Goal: Check status: Check status

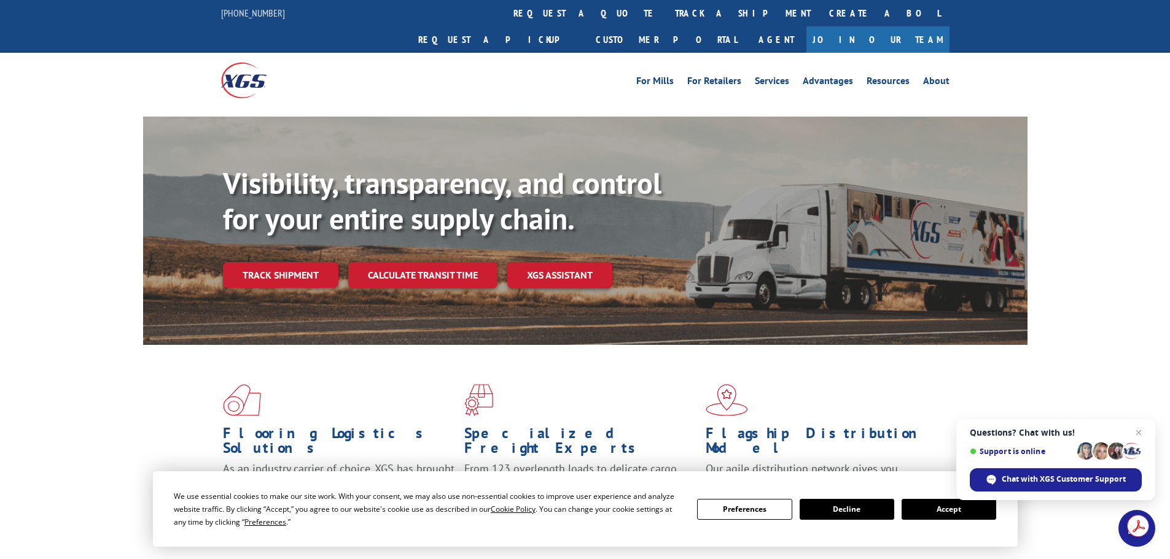
click at [936, 513] on button "Accept" at bounding box center [948, 509] width 95 height 21
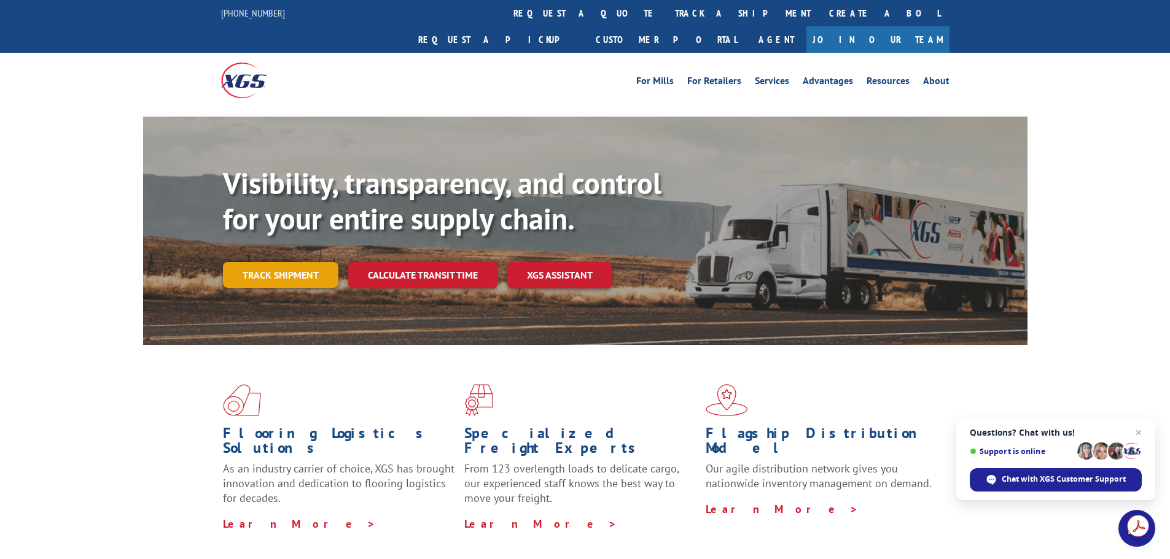
click at [282, 262] on link "Track shipment" at bounding box center [280, 275] width 115 height 26
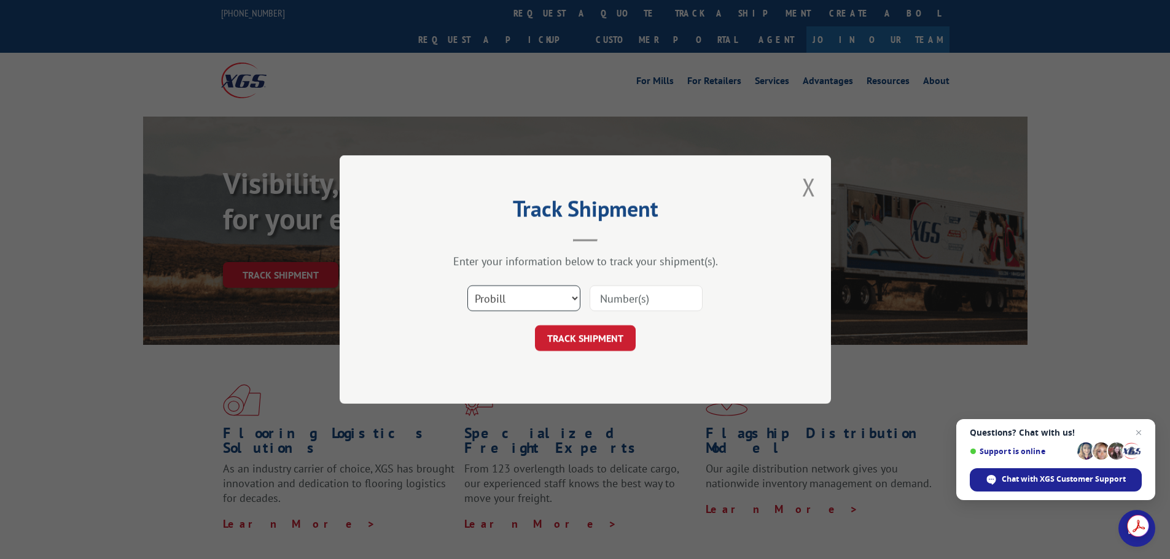
click at [540, 297] on select "Select category... Probill BOL PO" at bounding box center [523, 299] width 113 height 26
select select "bol"
click at [467, 286] on select "Select category... Probill BOL PO" at bounding box center [523, 299] width 113 height 26
click at [613, 293] on input at bounding box center [645, 299] width 113 height 26
type input "15173560"
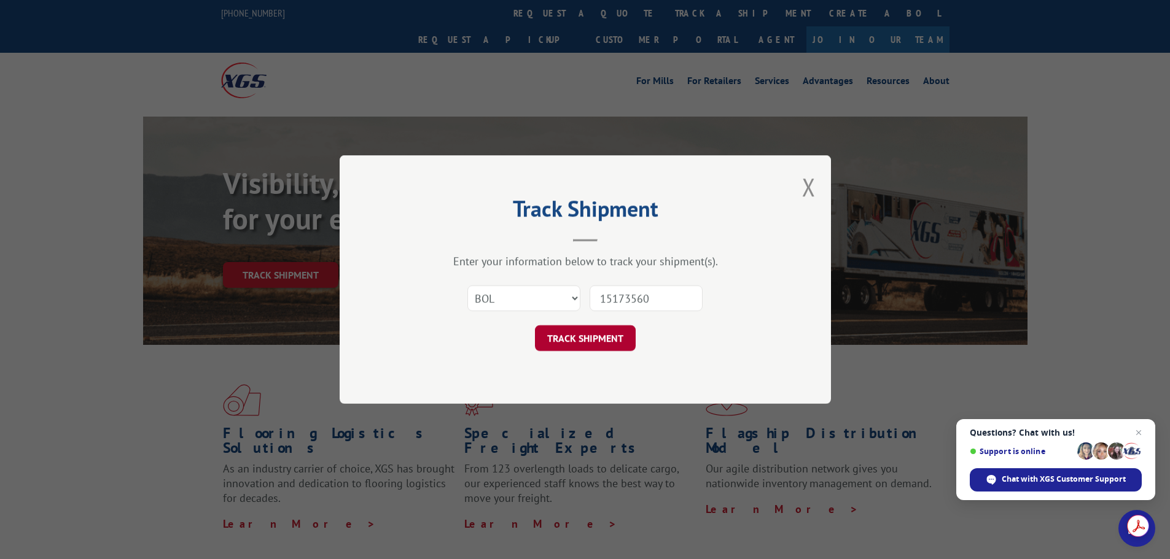
click at [566, 340] on button "TRACK SHIPMENT" at bounding box center [585, 338] width 101 height 26
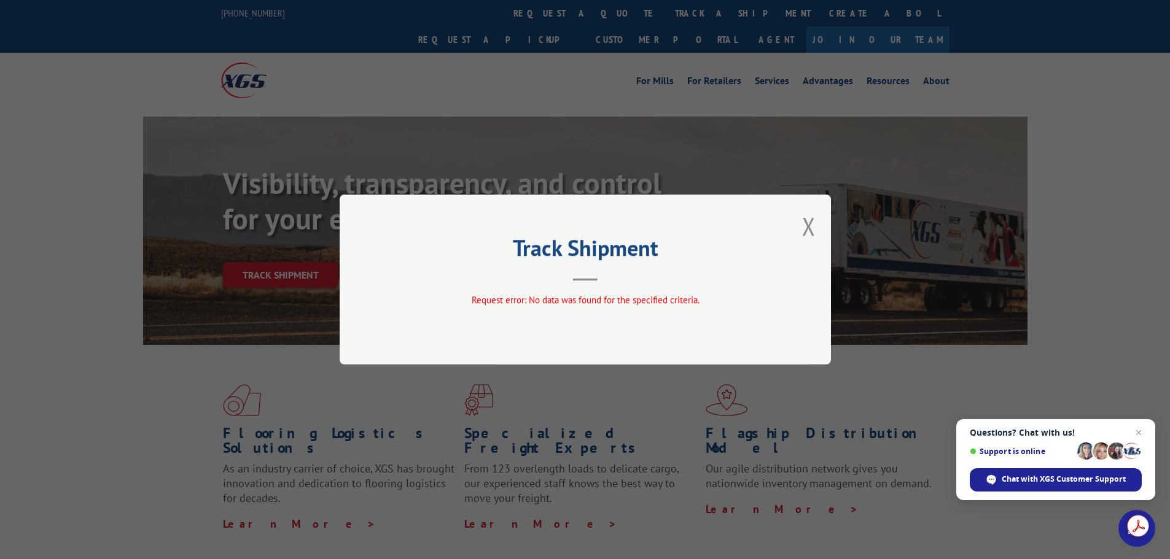
click at [813, 225] on button "Close modal" at bounding box center [809, 226] width 14 height 33
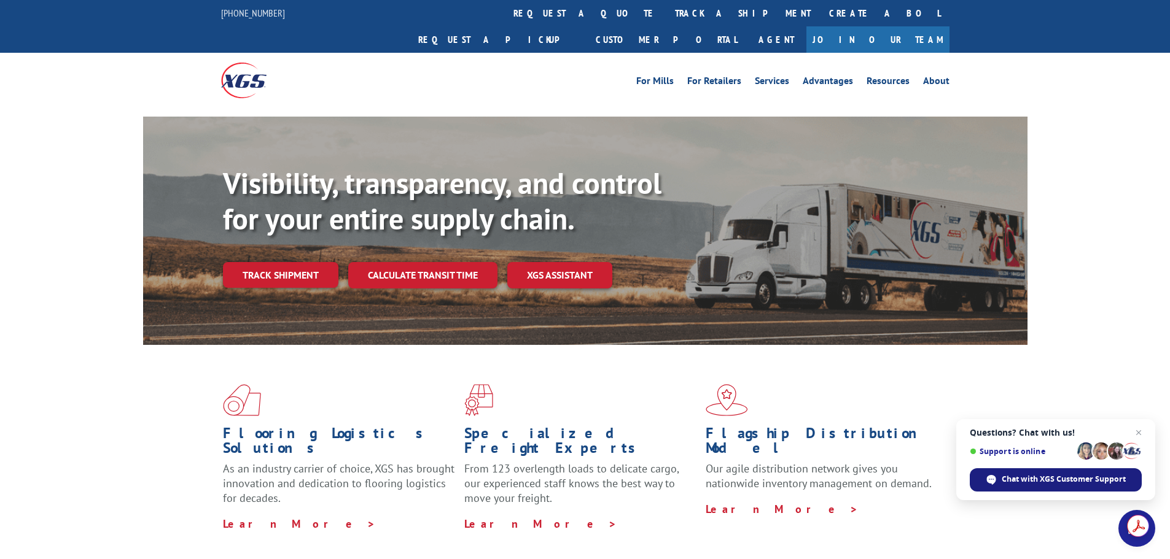
click at [1041, 482] on span "Chat with XGS Customer Support" at bounding box center [1064, 479] width 124 height 11
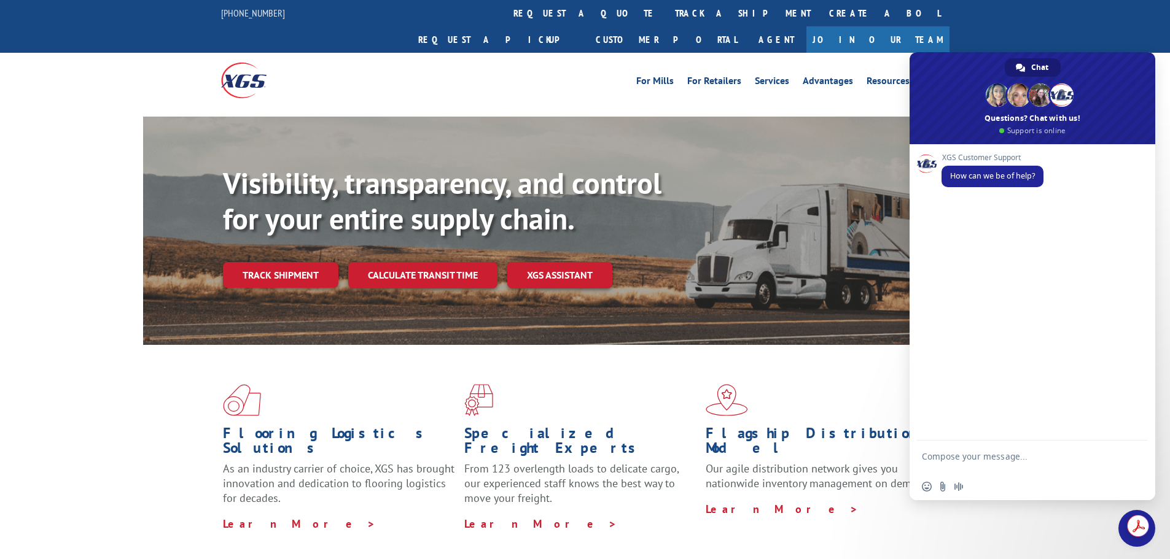
click at [967, 454] on textarea "Compose your message..." at bounding box center [1019, 462] width 194 height 22
type textarea "Can I track a shipment?"
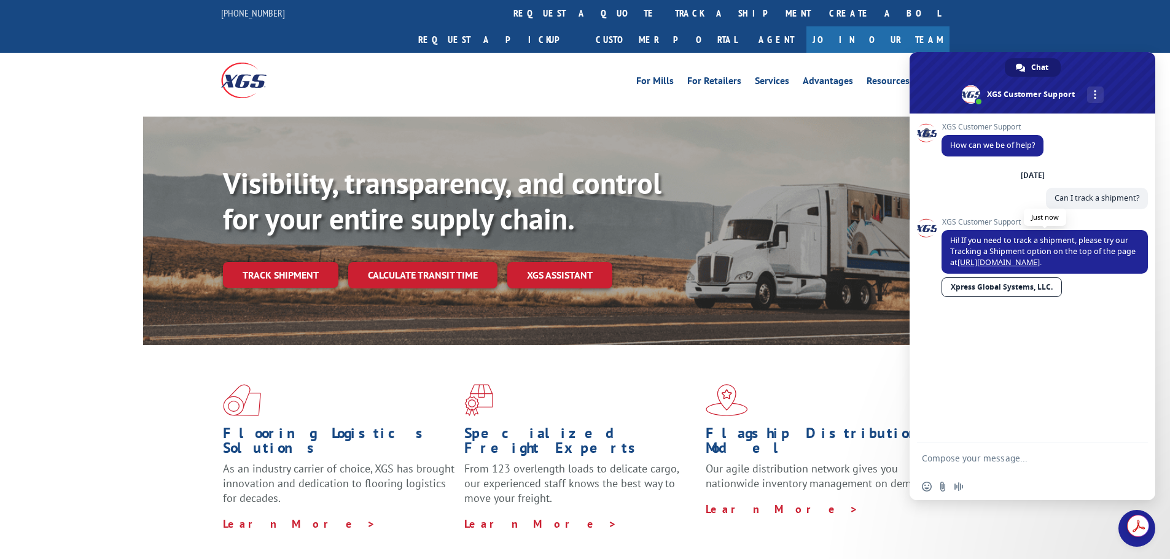
click at [1004, 262] on link "[URL][DOMAIN_NAME]" at bounding box center [998, 262] width 82 height 10
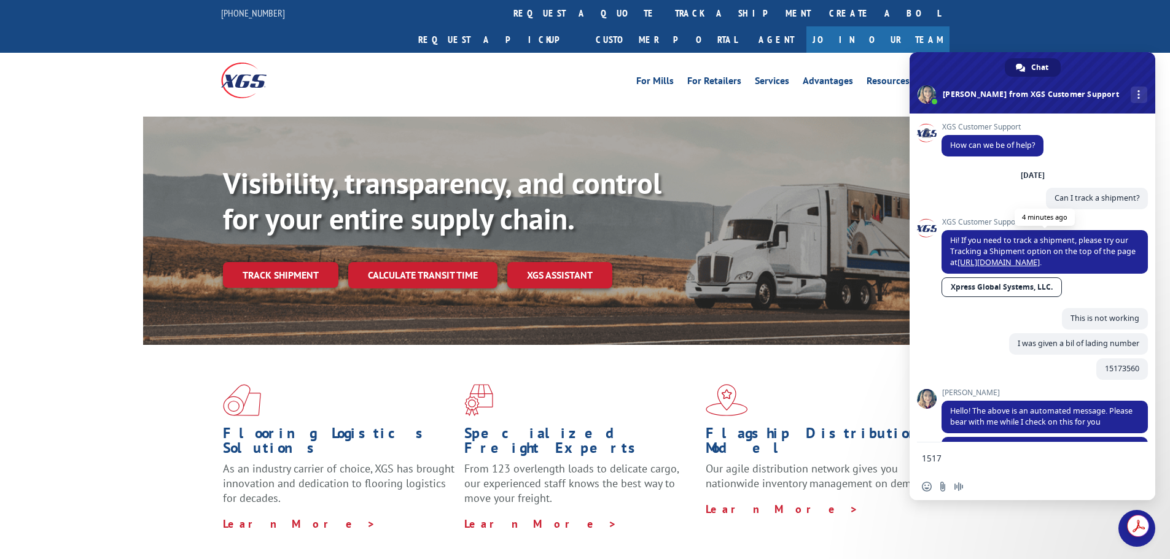
type textarea "15173560"
type textarea "They need to contact someone"
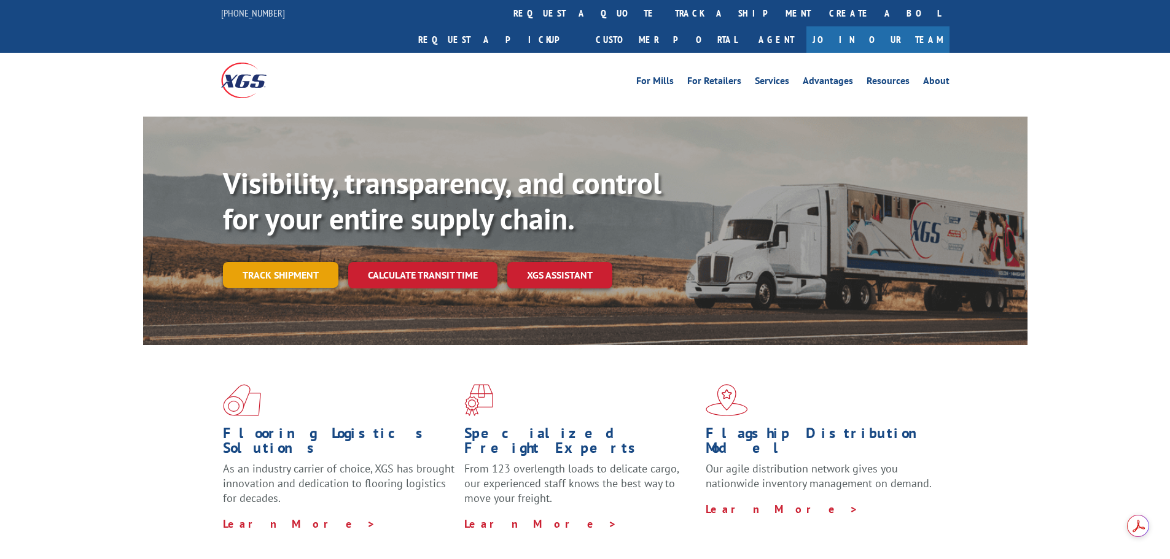
click at [267, 262] on link "Track shipment" at bounding box center [280, 275] width 115 height 26
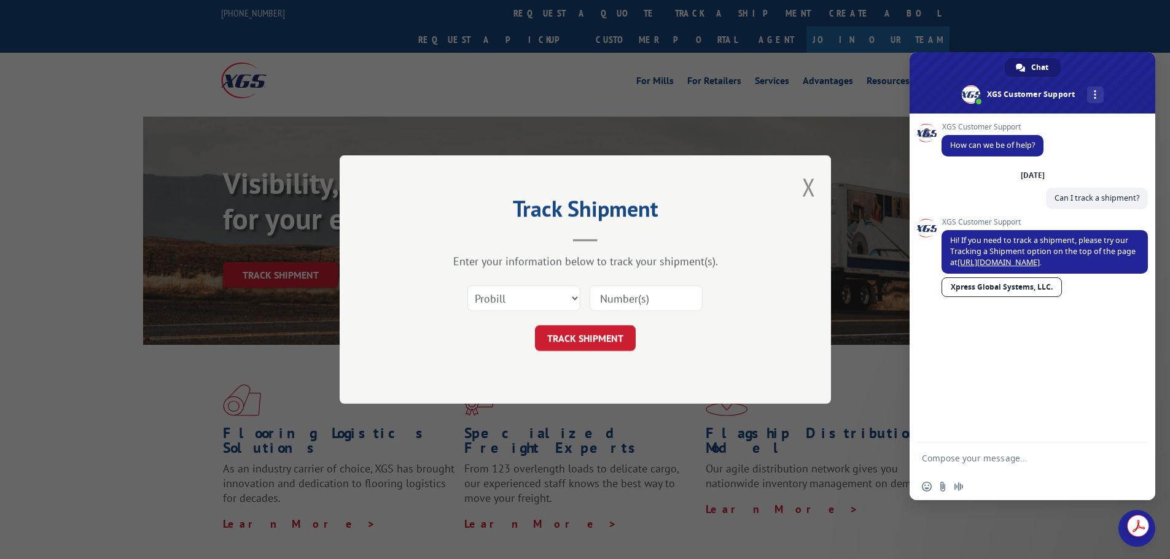
click at [626, 305] on input at bounding box center [645, 299] width 113 height 26
type input "15173560"
click at [586, 339] on button "TRACK SHIPMENT" at bounding box center [585, 338] width 101 height 26
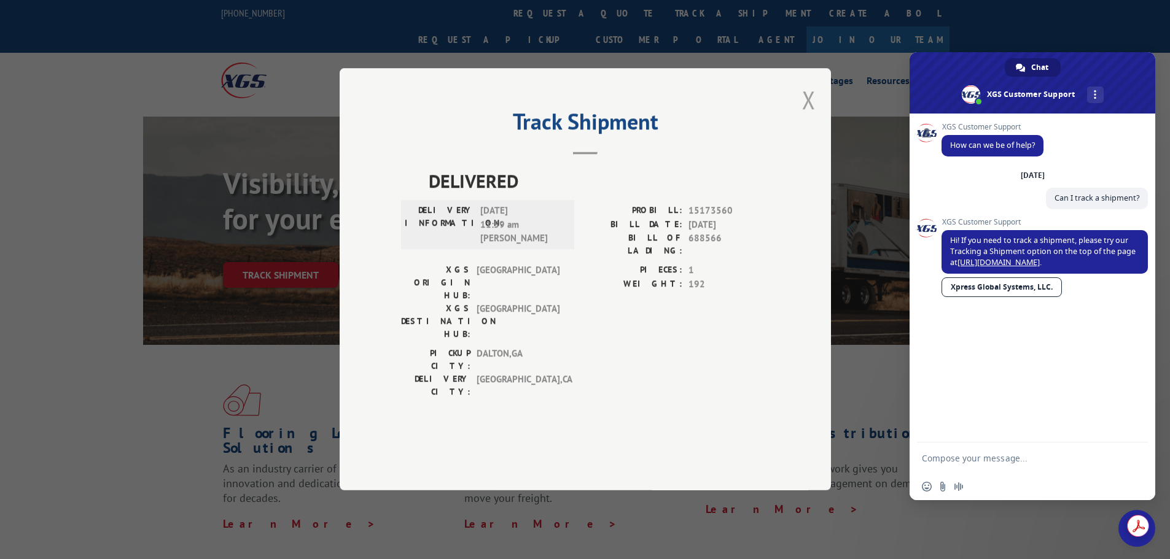
click at [806, 116] on button "Close modal" at bounding box center [809, 100] width 14 height 33
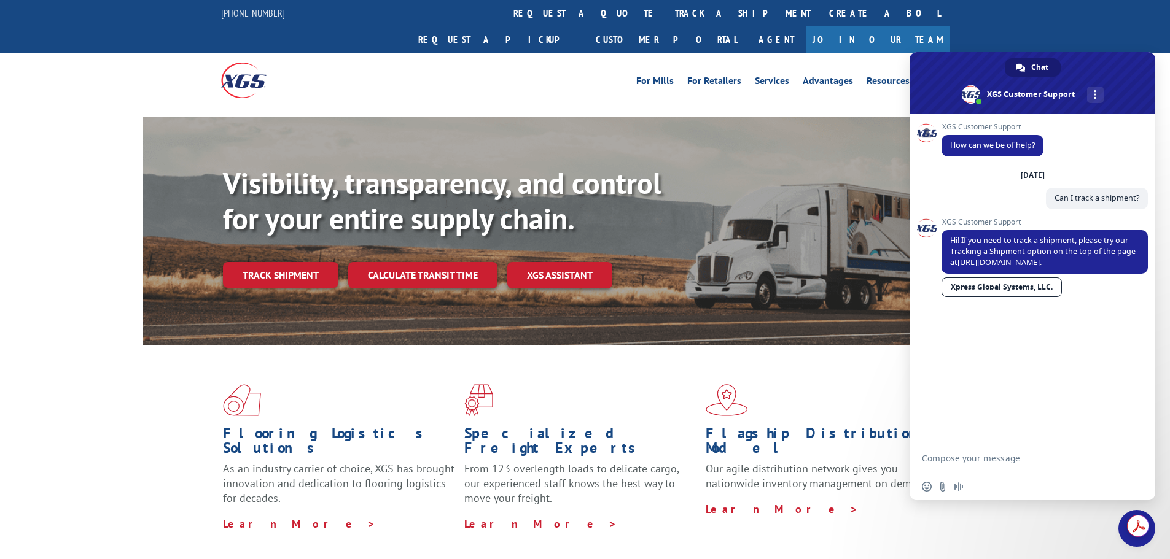
click at [961, 464] on form at bounding box center [1019, 459] width 194 height 33
click at [1027, 456] on textarea "Compose your message..." at bounding box center [1019, 458] width 194 height 11
type textarea "This is not working"
type textarea "I was given a bil of lading number"
type textarea "15173560"
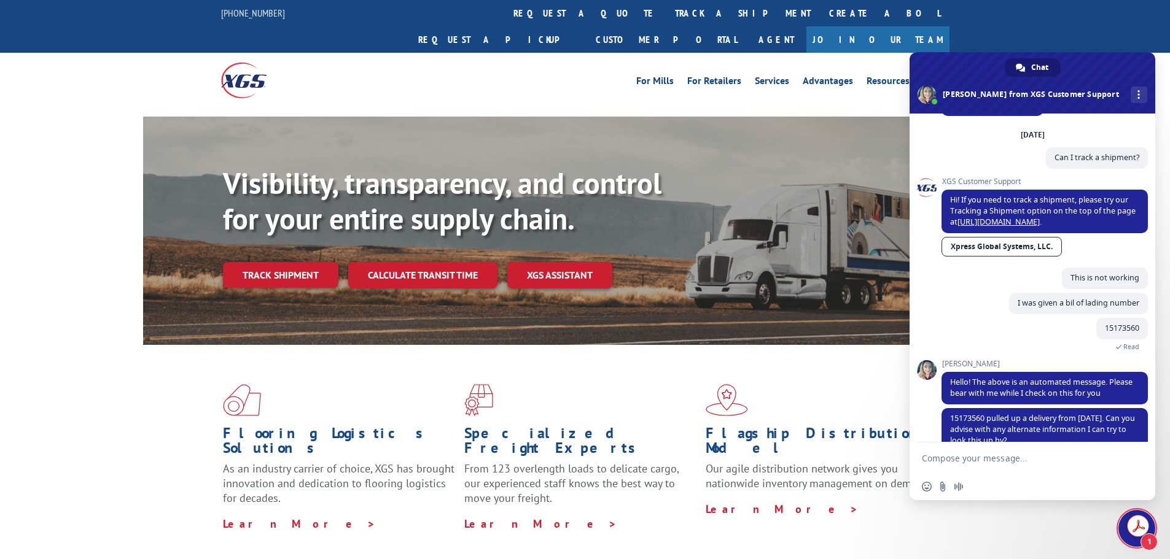
scroll to position [64, 0]
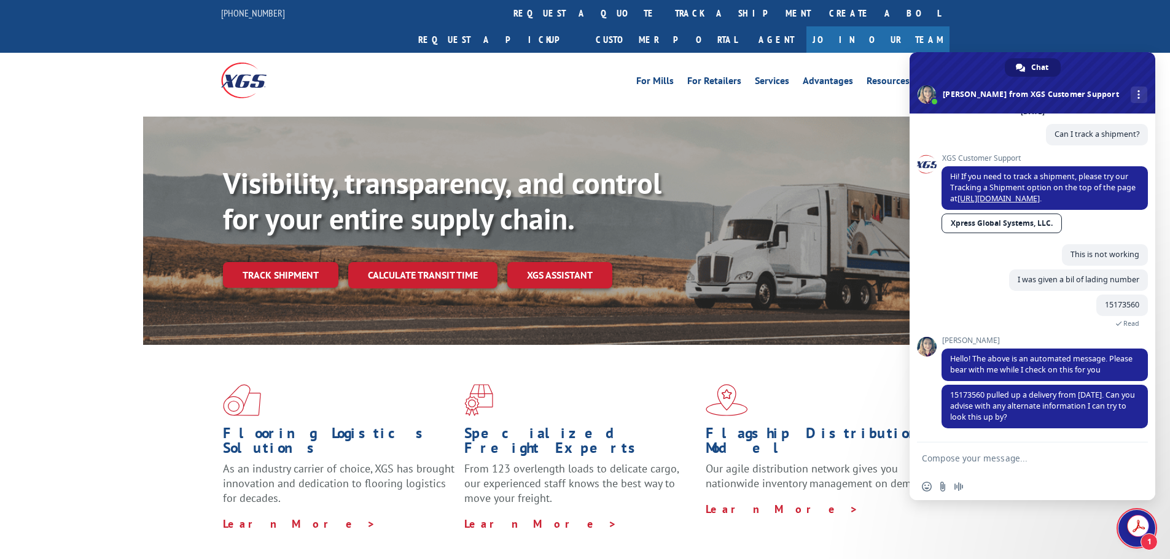
click at [1014, 461] on textarea "Compose your message..." at bounding box center [1019, 458] width 194 height 11
type textarea "H"
type textarea "Hang on a sec I will need to call the vendor again."
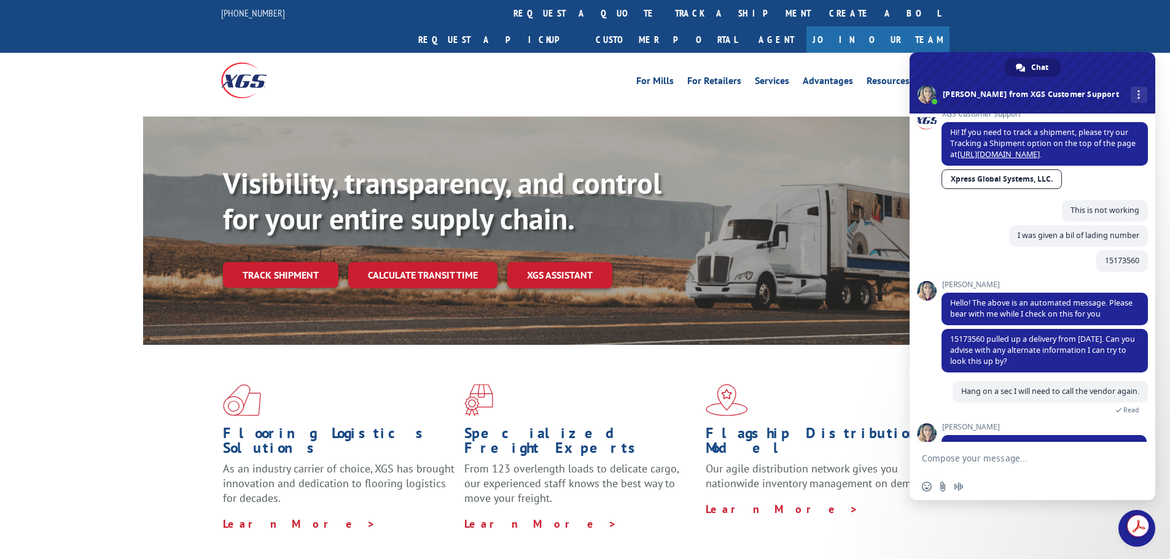
scroll to position [147, 0]
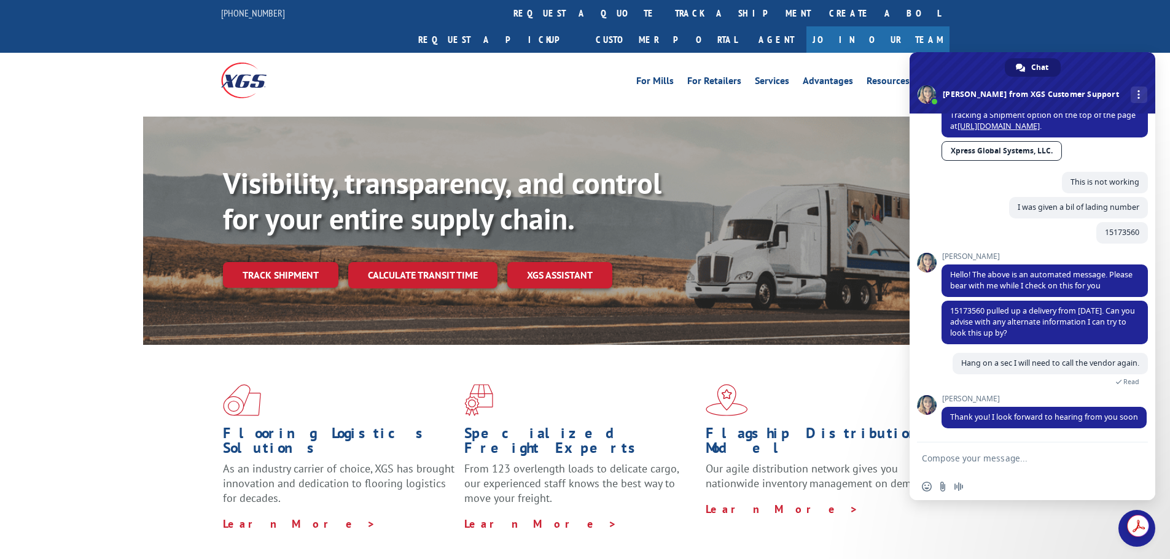
click at [1046, 463] on textarea "Compose your message..." at bounding box center [1019, 458] width 194 height 11
click at [979, 462] on textarea "15173560" at bounding box center [1019, 458] width 194 height 11
type textarea "1"
type textarea "They need to contact someone on this."
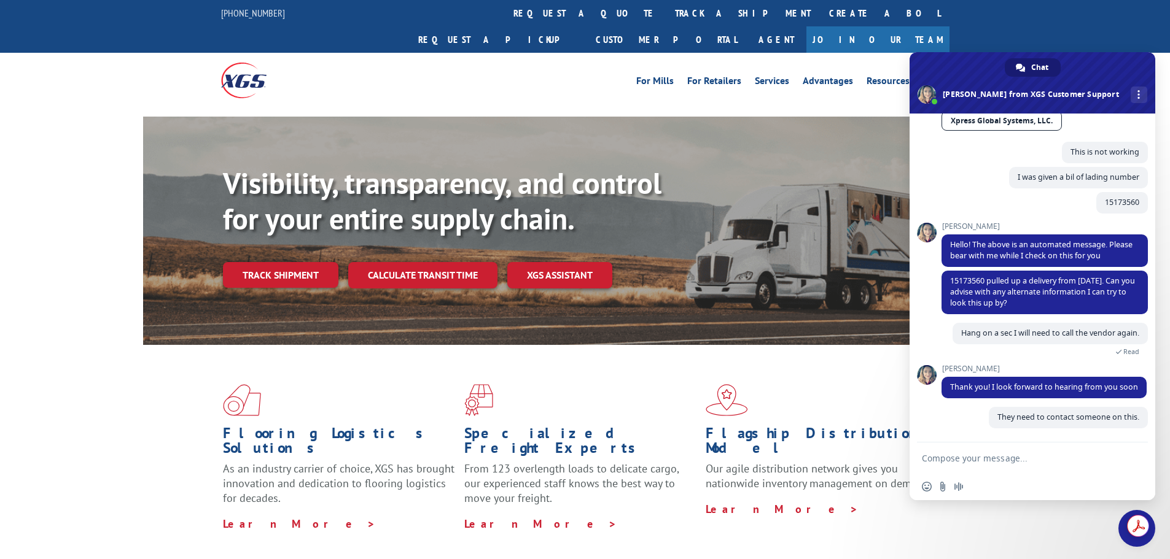
scroll to position [177, 0]
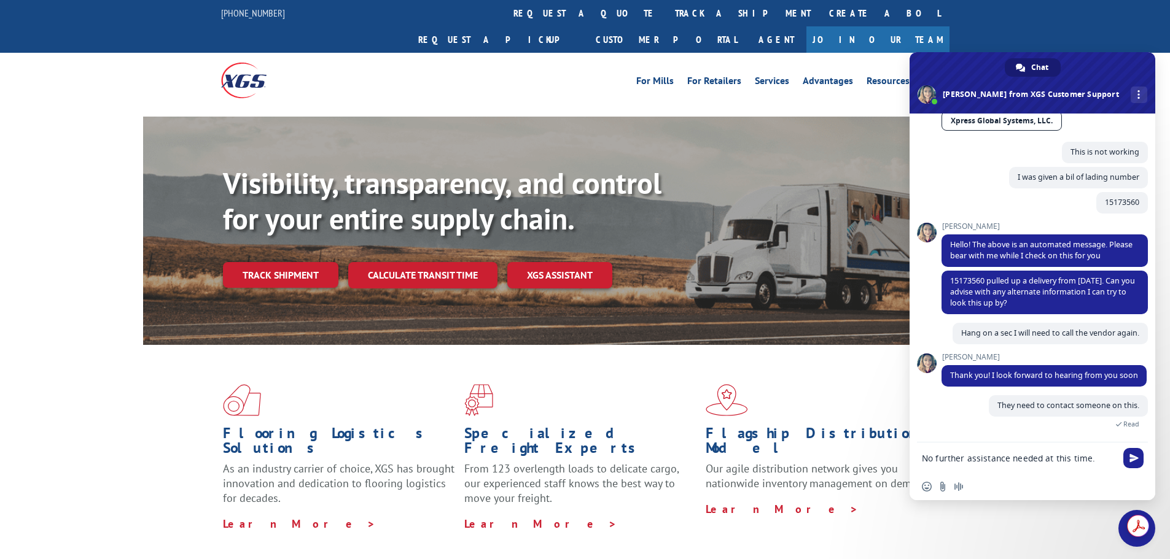
type textarea "No further assistance needed at this time."
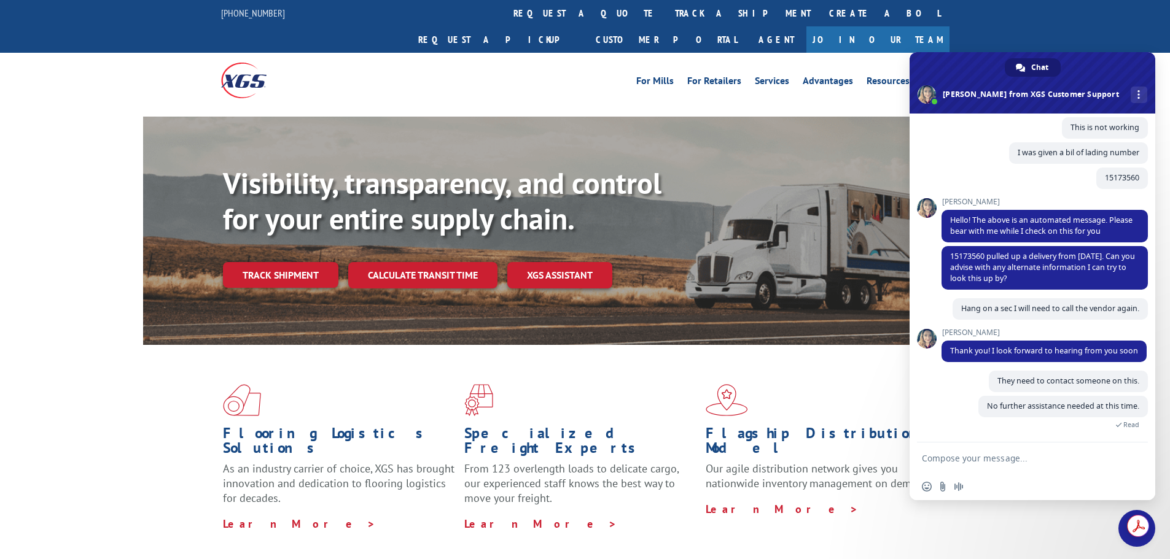
scroll to position [203, 0]
